Goal: Communication & Community: Participate in discussion

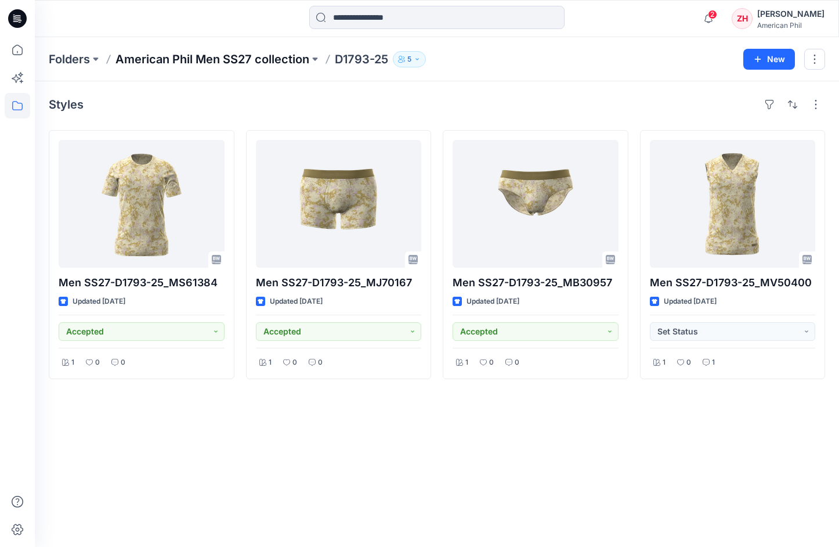
click at [150, 56] on p "American Phil Men SS27 collection" at bounding box center [212, 59] width 194 height 16
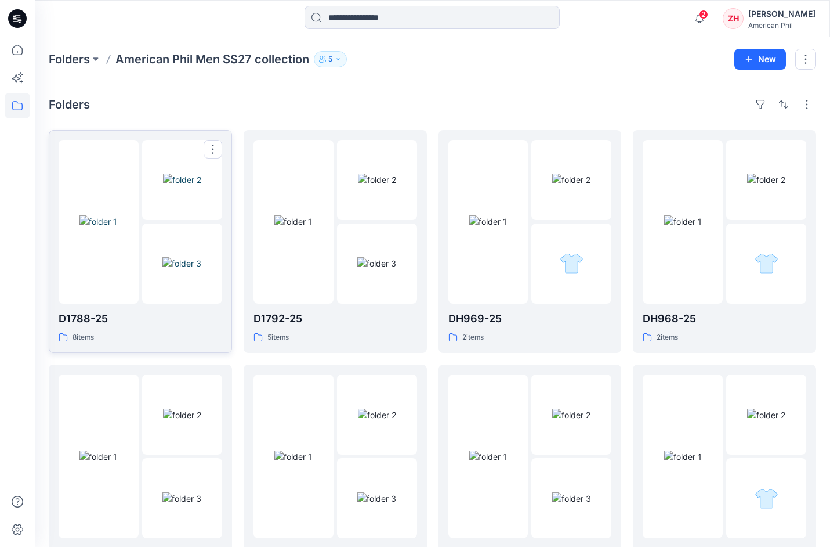
click at [117, 215] on img at bounding box center [98, 221] width 38 height 12
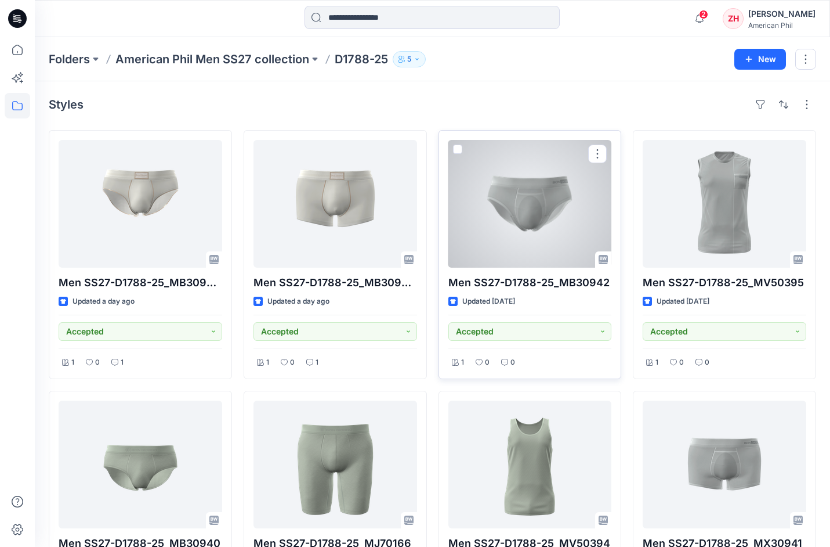
click at [571, 189] on div at bounding box center [531, 204] width 164 height 128
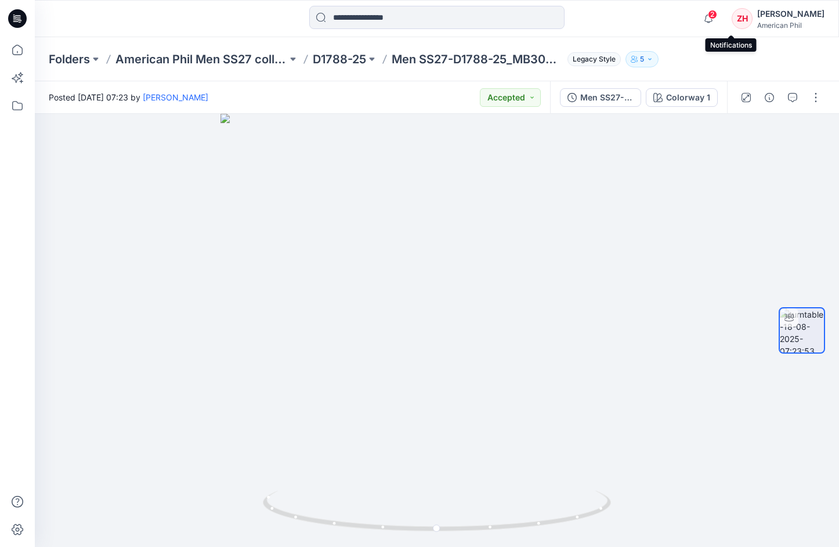
click at [717, 16] on span "2" at bounding box center [712, 14] width 9 height 9
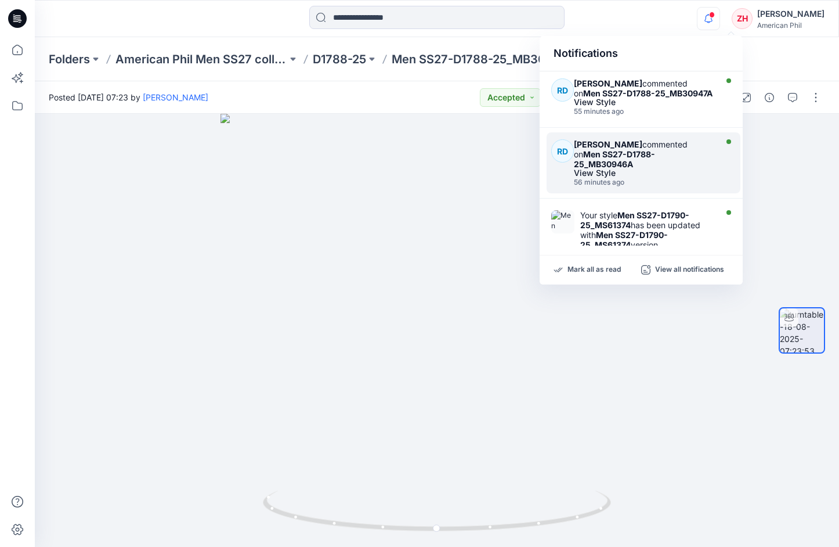
click at [674, 167] on div "[PERSON_NAME] commented on Men SS27-D1788-25_MB30946A View Style 56 minutes ago" at bounding box center [646, 162] width 145 height 47
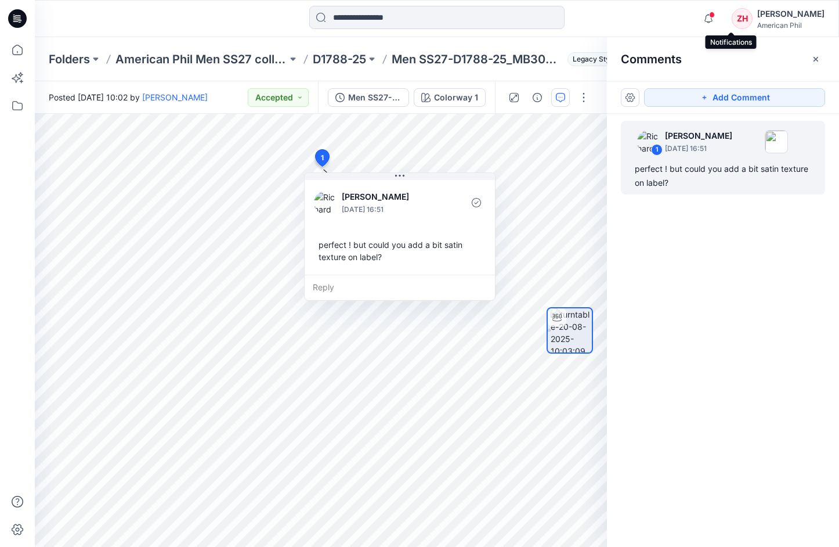
click at [715, 16] on span at bounding box center [712, 15] width 6 height 6
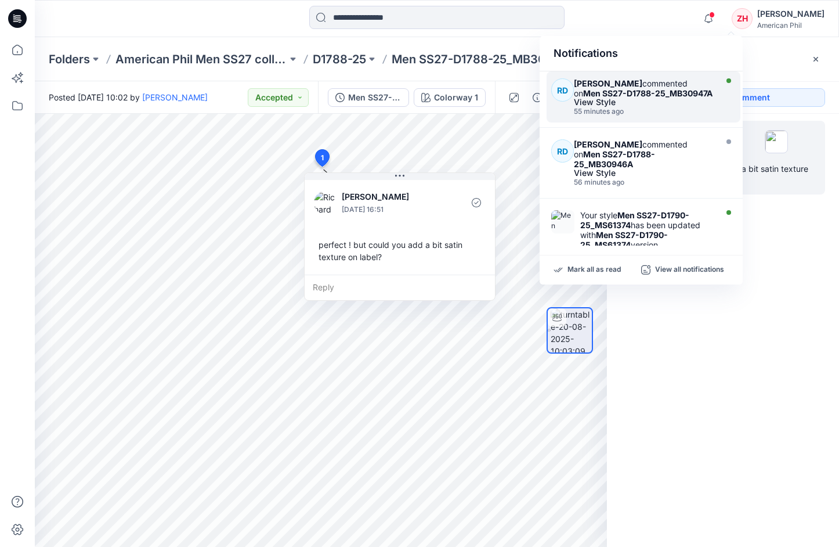
click at [686, 85] on div "[PERSON_NAME] commented on Men SS27-D1788-25_MB30947A" at bounding box center [643, 88] width 139 height 20
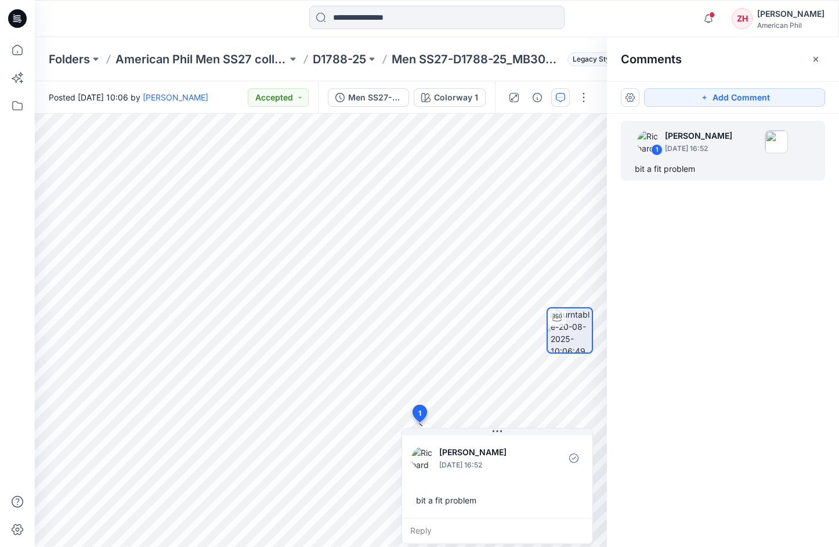
click at [642, 30] on div "Notifications [PERSON_NAME] commented on Men SS27-D1788-25_MB30947A View Style …" at bounding box center [437, 19] width 804 height 26
click at [15, 51] on icon at bounding box center [18, 50] width 26 height 26
